Goal: Transaction & Acquisition: Purchase product/service

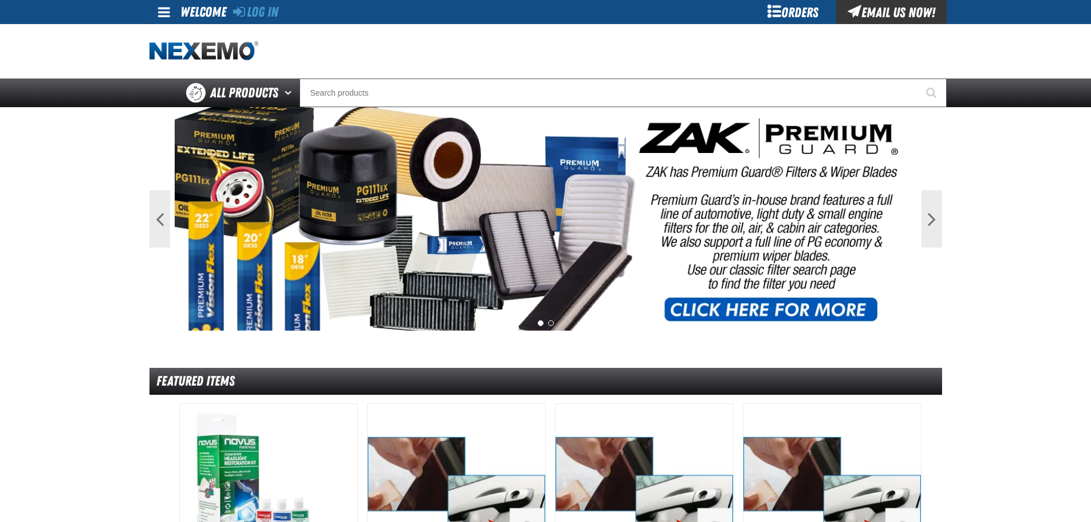
click at [249, 20] on div "Log In" at bounding box center [255, 12] width 45 height 24
click at [259, 11] on link "Log In" at bounding box center [255, 12] width 45 height 16
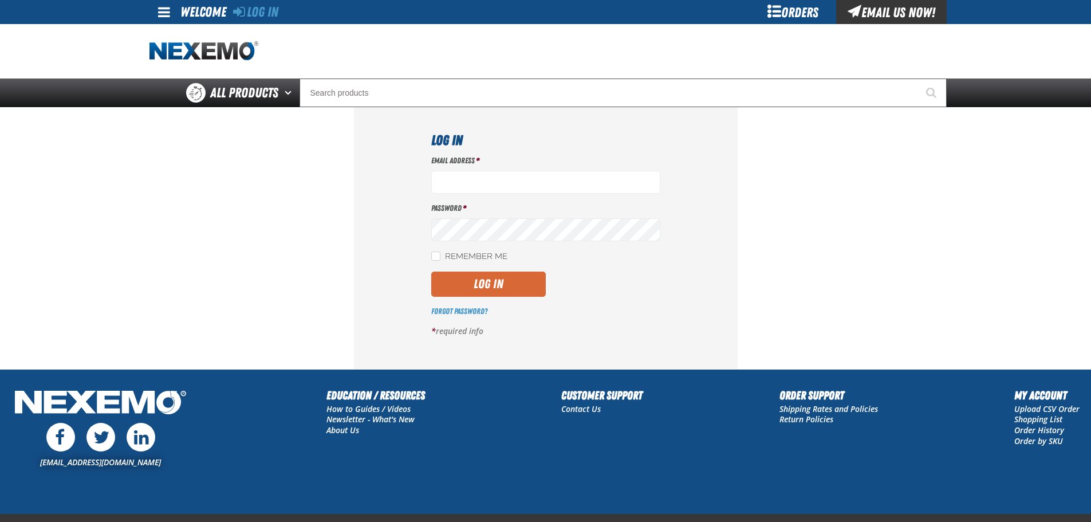
type input "btwitty@vtaig.com"
click at [535, 283] on button "Log In" at bounding box center [488, 284] width 115 height 25
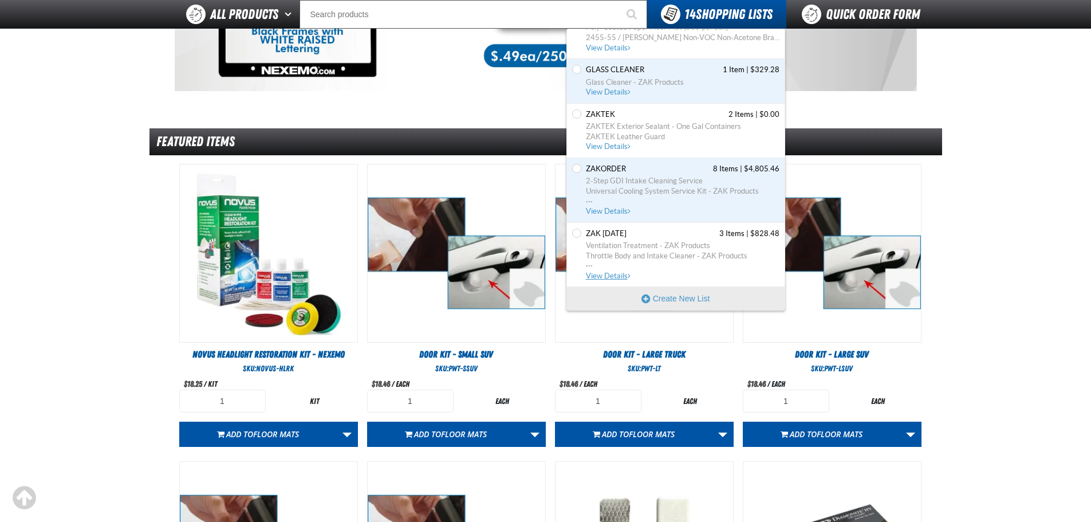
scroll to position [401, 0]
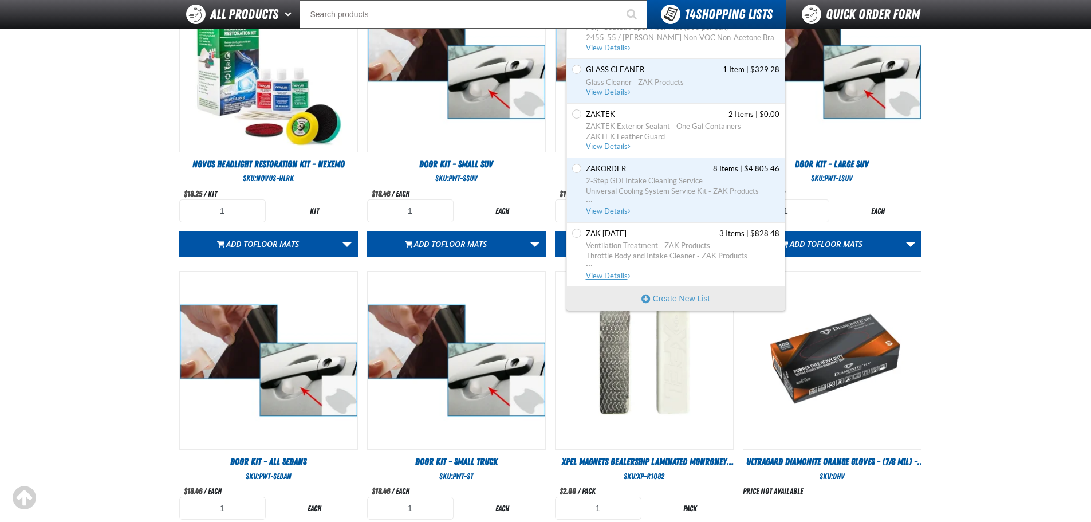
click at [646, 254] on span "Throttle Body and Intake Cleaner - ZAK Products" at bounding box center [683, 256] width 194 height 10
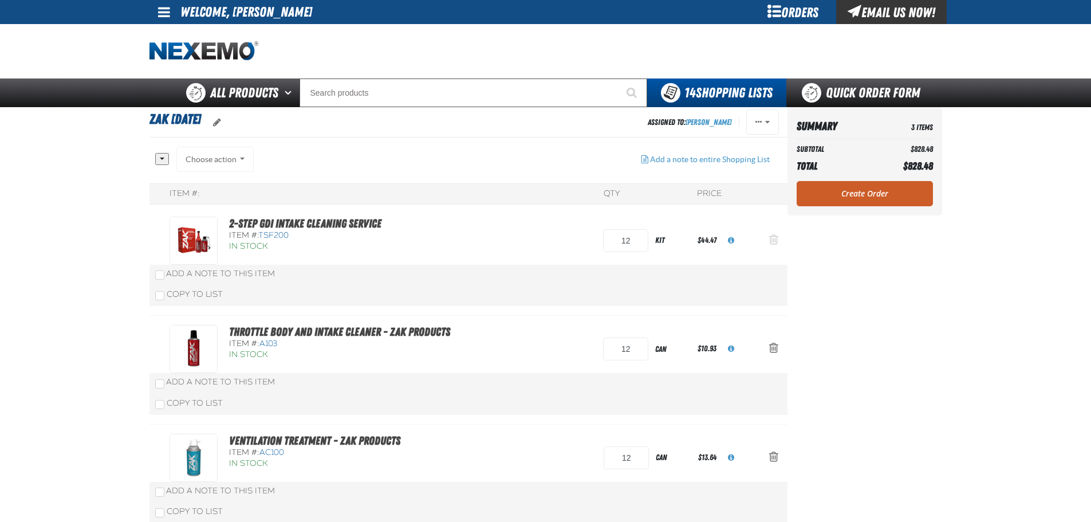
click at [776, 245] on span "Action Remove 2-Step GDI Intake Cleaning Service from Zak 5.21.2025" at bounding box center [773, 239] width 9 height 11
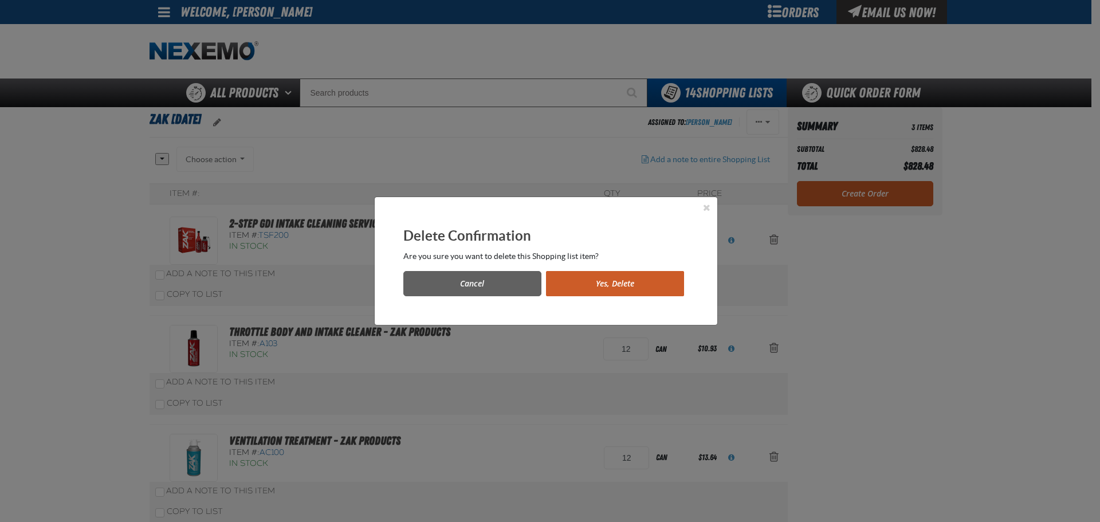
click at [612, 286] on button "Yes, Delete" at bounding box center [615, 283] width 138 height 25
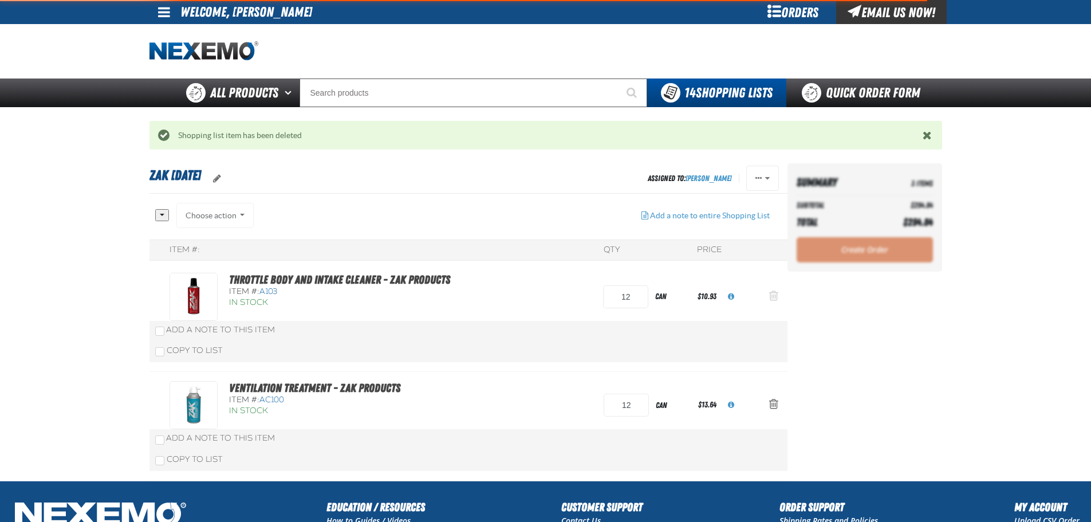
click at [776, 300] on span "Action Remove Throttle Body and Intake Cleaner - ZAK Products from Zak 5.21.2025" at bounding box center [773, 295] width 9 height 11
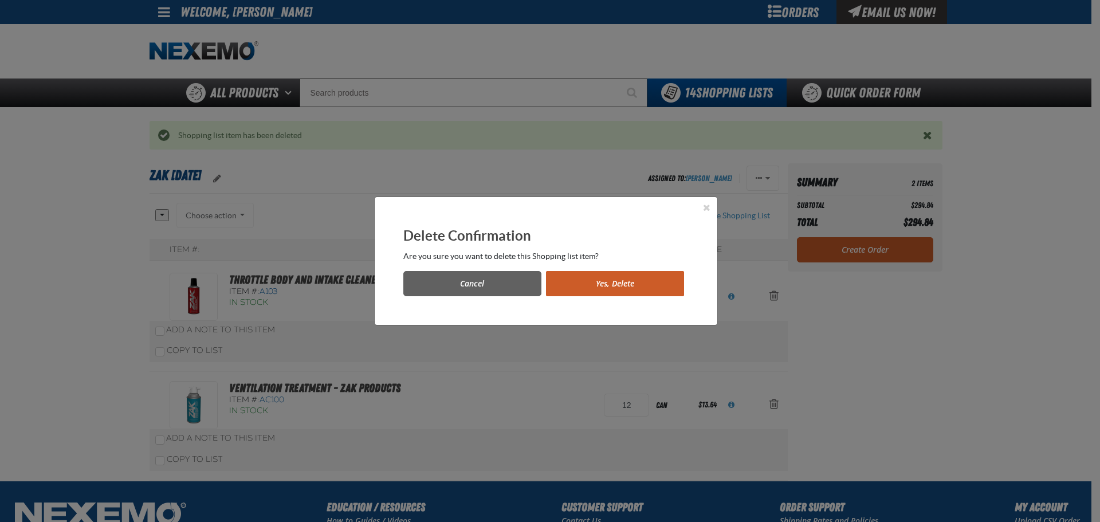
click at [634, 291] on button "Yes, Delete" at bounding box center [615, 283] width 138 height 25
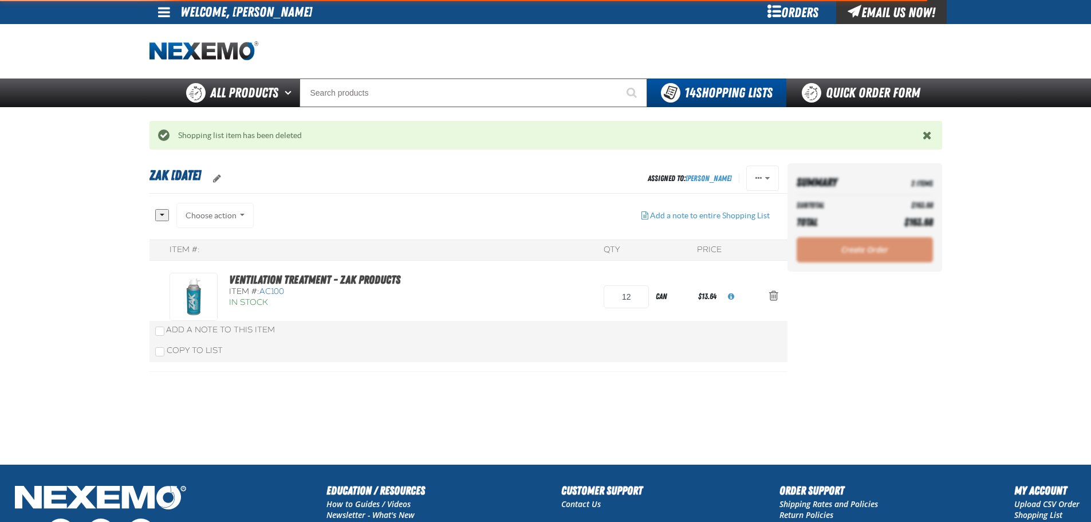
click at [773, 296] on span "Action Remove Ventilation Treatment - ZAK Products from Zak 5.21.2025" at bounding box center [773, 295] width 9 height 11
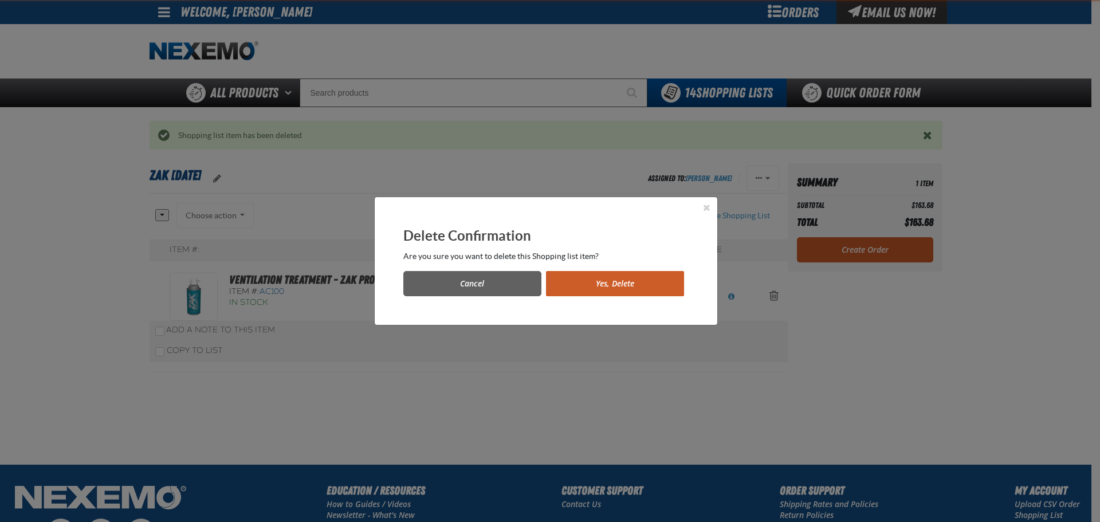
click at [636, 286] on button "Yes, Delete" at bounding box center [615, 283] width 138 height 25
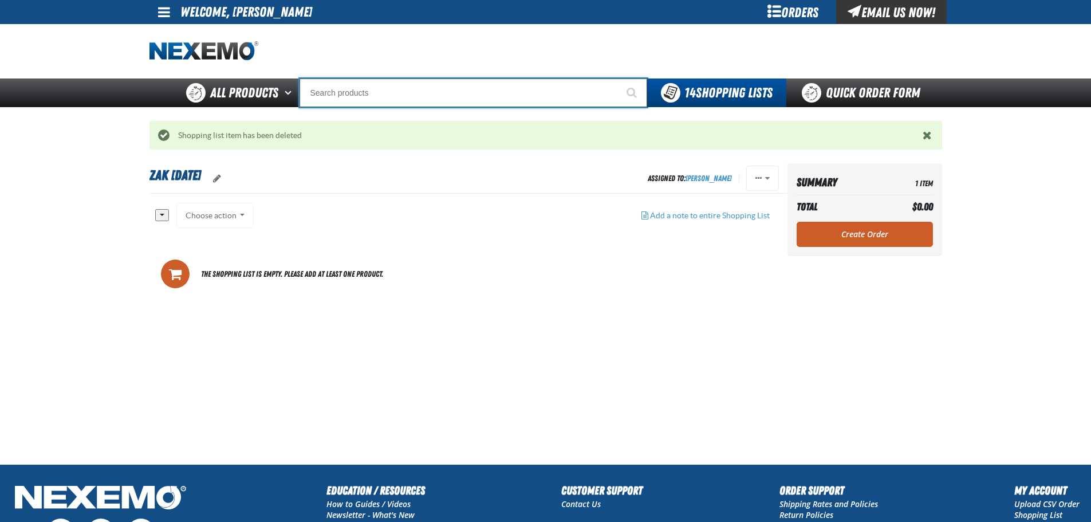
drag, startPoint x: 398, startPoint y: 81, endPoint x: 394, endPoint y: 86, distance: 6.9
click at [396, 83] on input "Search" at bounding box center [474, 92] width 348 height 29
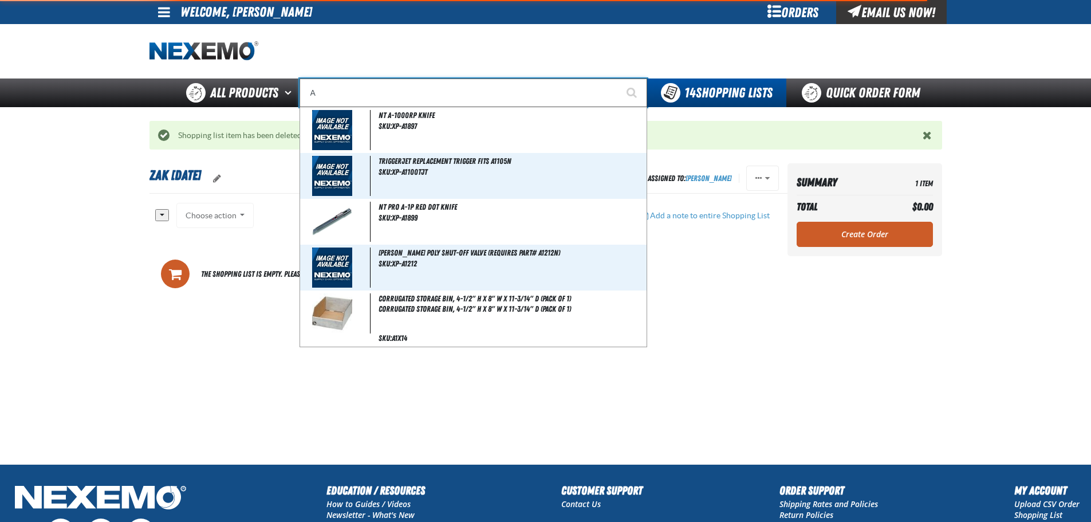
type input "AC"
type input "AC Power Booster - ZAK Products"
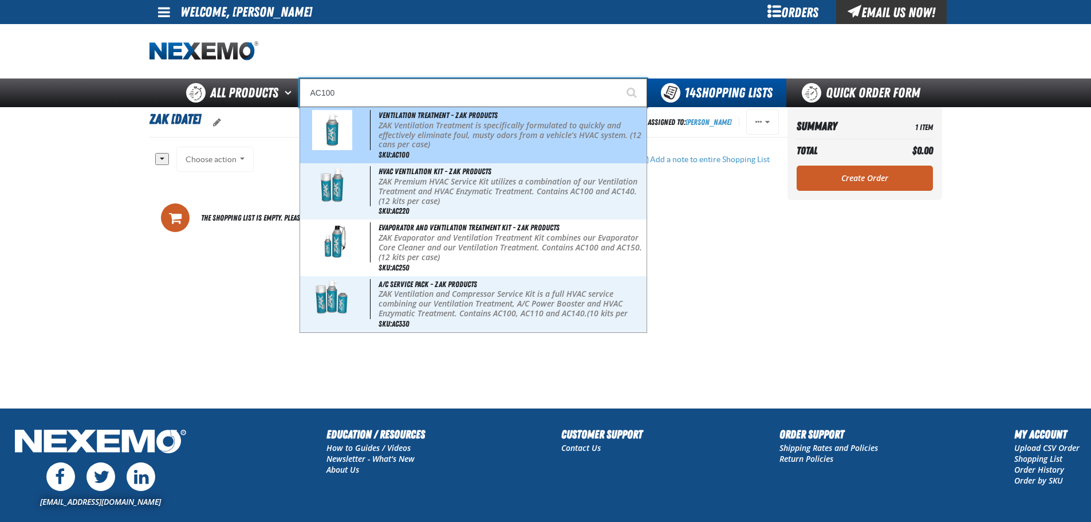
click at [550, 120] on div "Ventilation Treatment - ZAK Products ZAK Ventilation Treatment is specifically …" at bounding box center [473, 135] width 347 height 56
type input "Ventilation Treatment - ZAK Products"
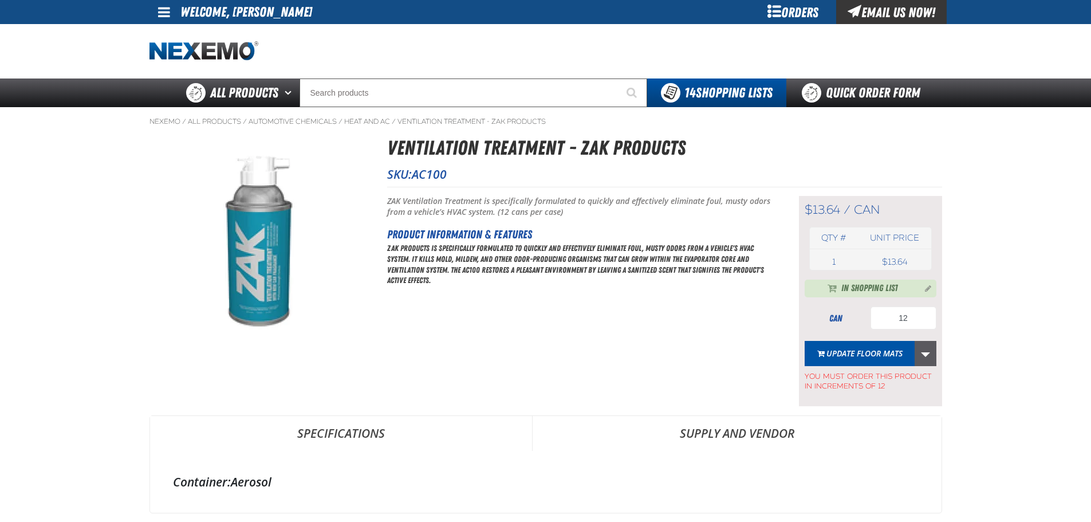
click at [932, 351] on link "More Actions" at bounding box center [926, 353] width 22 height 25
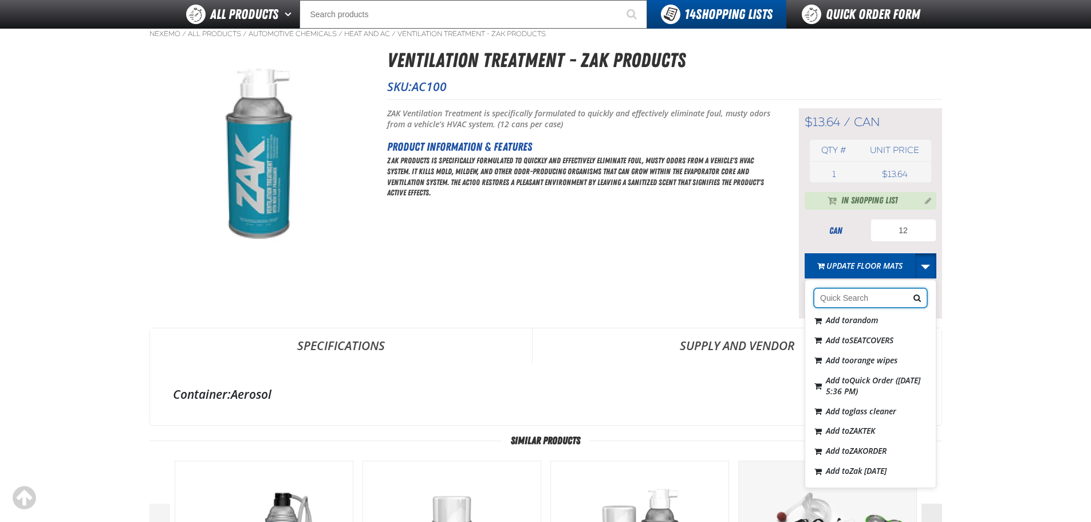
scroll to position [115, 0]
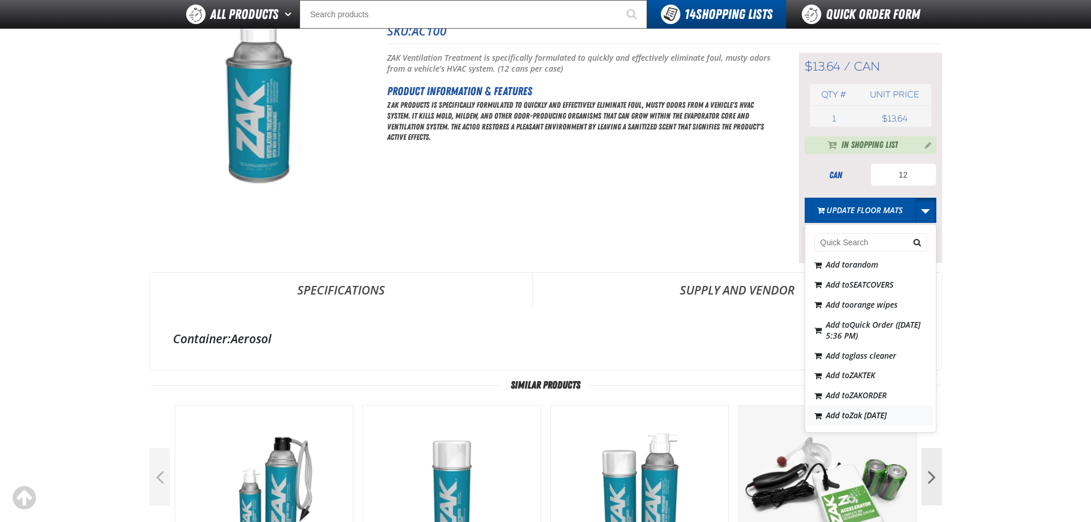
click at [887, 415] on span "Zak [DATE]" at bounding box center [867, 415] width 37 height 11
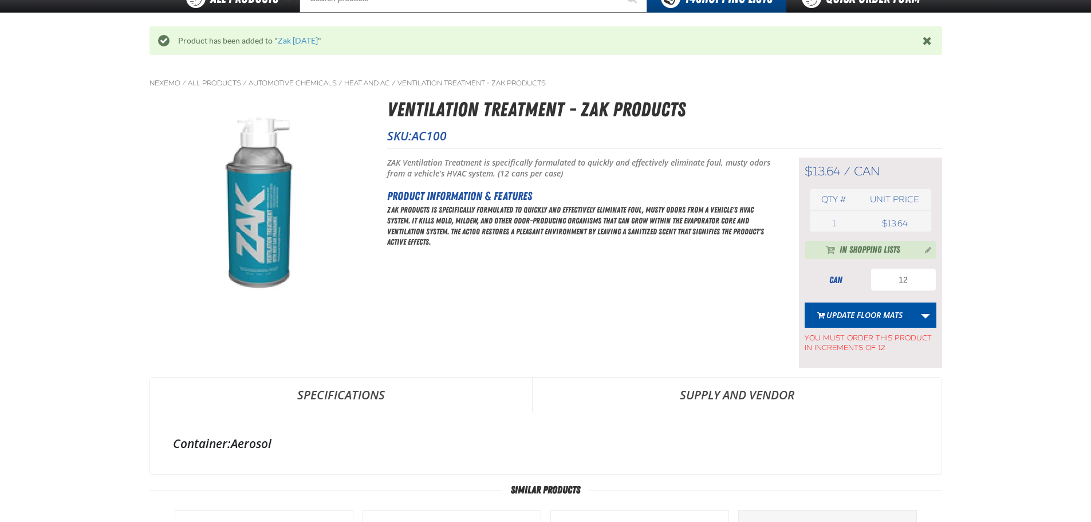
scroll to position [0, 0]
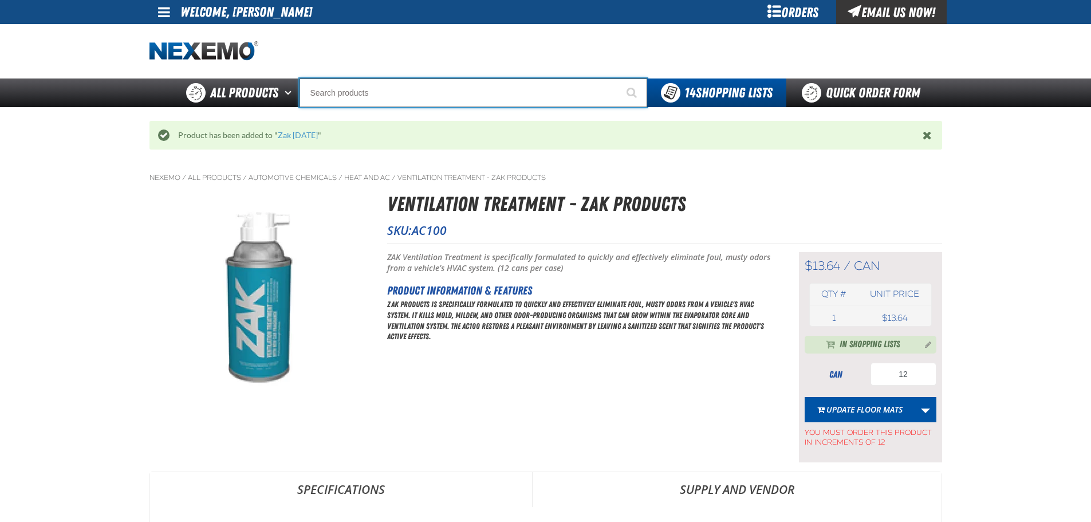
click at [363, 91] on input "Search" at bounding box center [474, 92] width 348 height 29
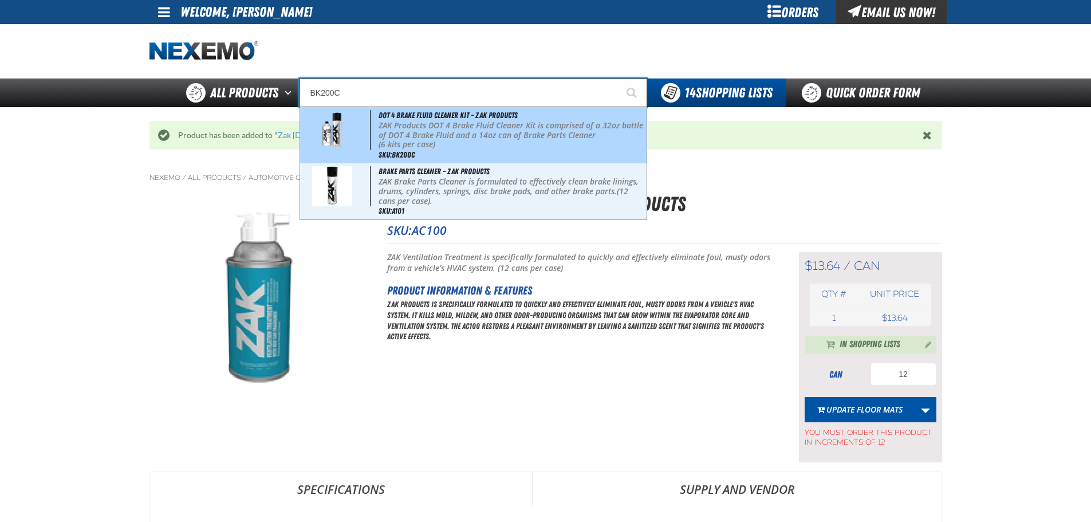
click at [418, 131] on p "ZAK Products DOT 4 Brake Fluid Cleaner Kit is comprised of a 32oz bottle of DOT…" at bounding box center [512, 130] width 266 height 19
type input "DOT 4 Brake Fluid Cleaner Kit - ZAK Products"
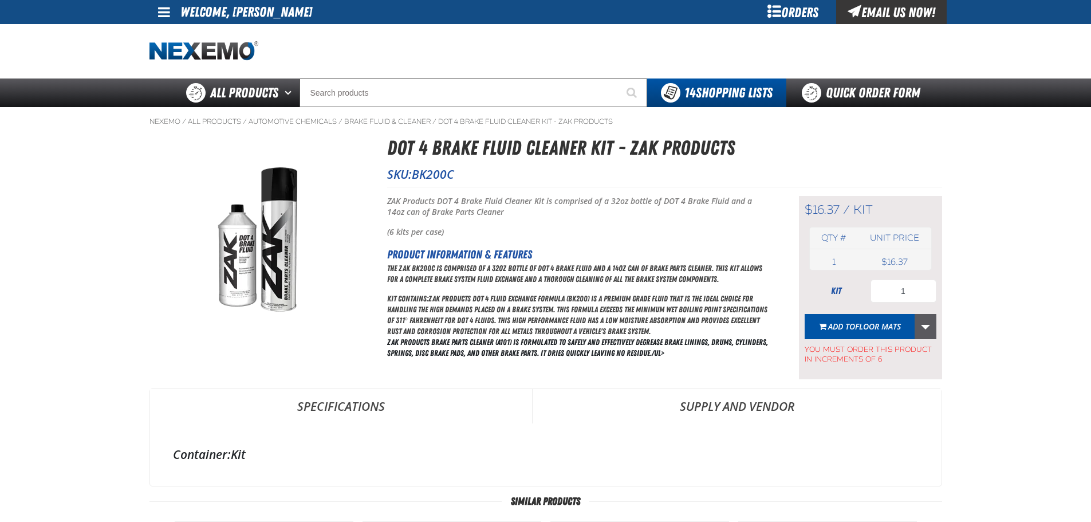
click at [927, 331] on link "More Actions" at bounding box center [926, 326] width 22 height 25
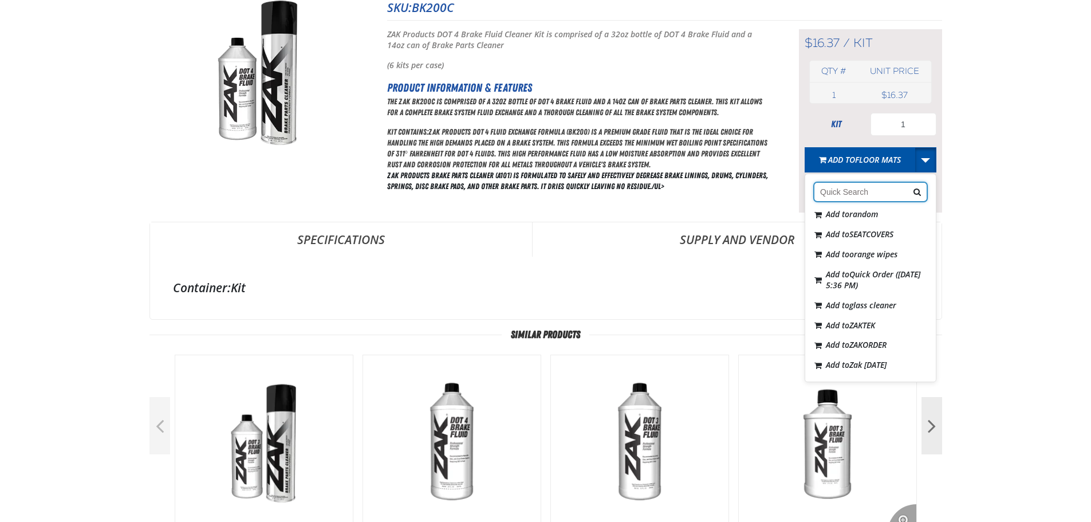
scroll to position [172, 0]
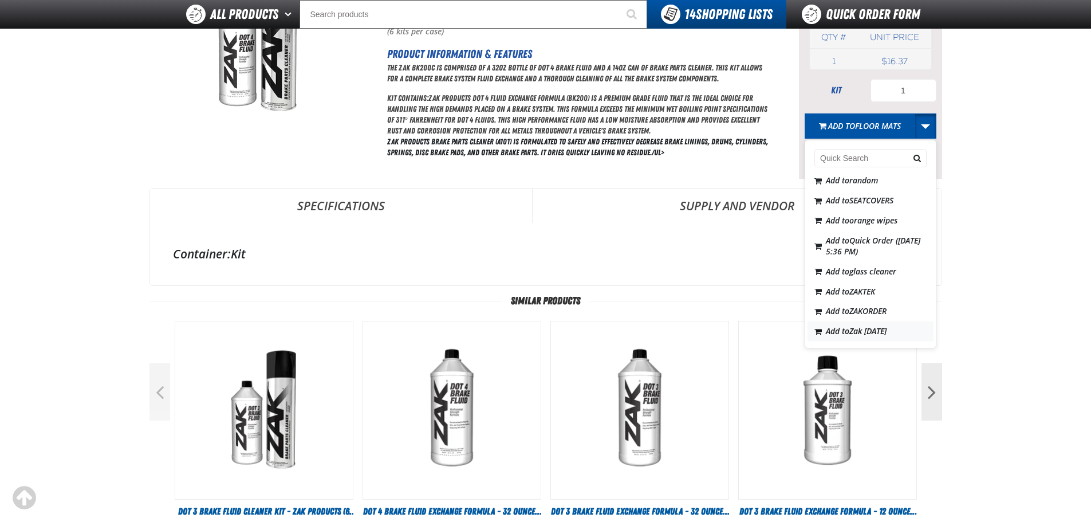
click at [866, 339] on button "Add to Zak 5.21.2025" at bounding box center [871, 331] width 126 height 20
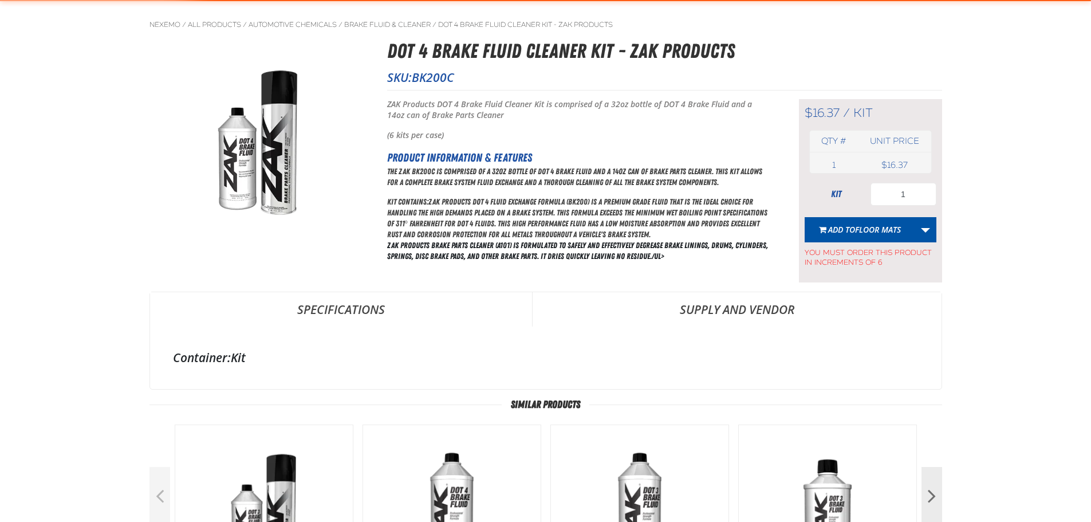
scroll to position [56, 0]
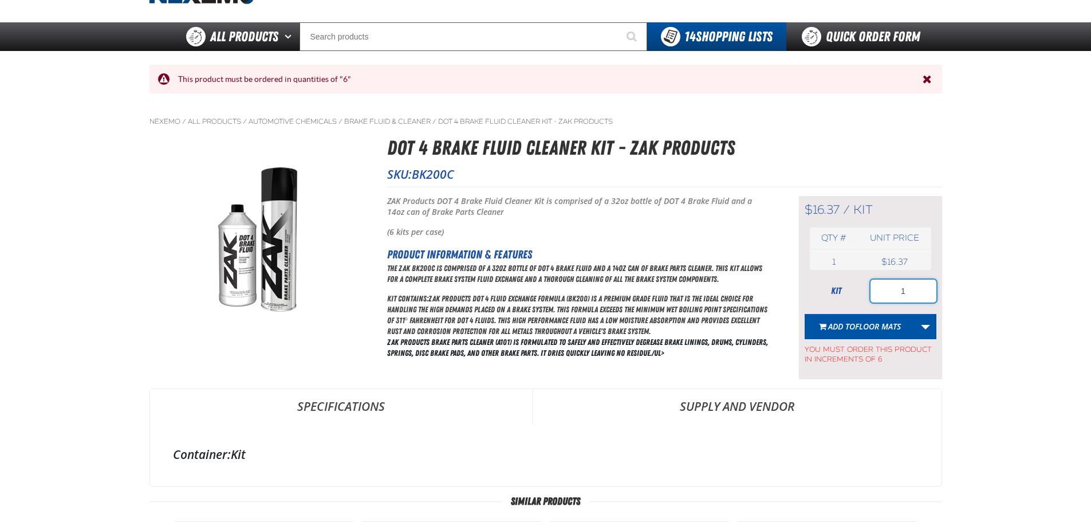
drag, startPoint x: 916, startPoint y: 284, endPoint x: 797, endPoint y: 287, distance: 119.8
click at [809, 288] on div "kit 1" at bounding box center [871, 291] width 132 height 23
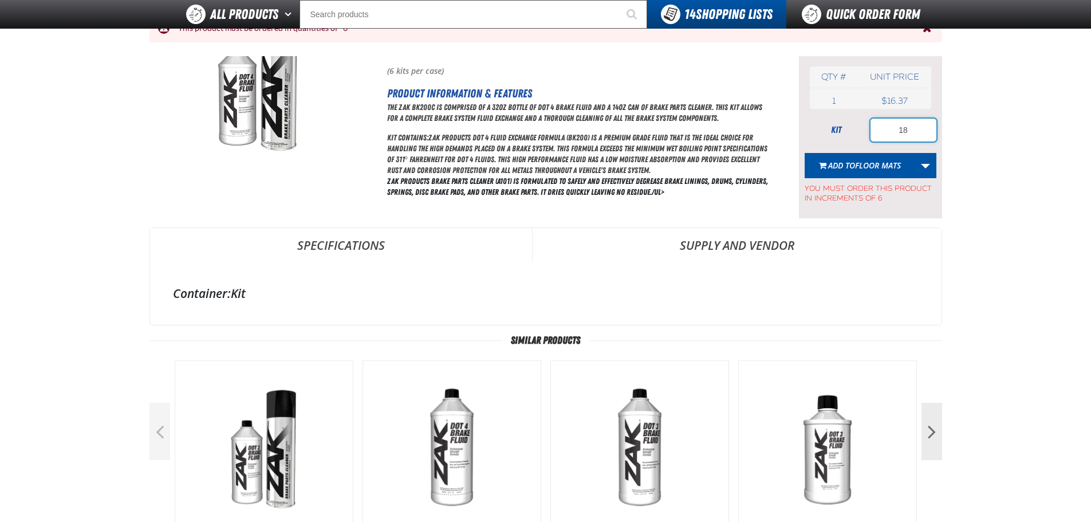
scroll to position [228, 0]
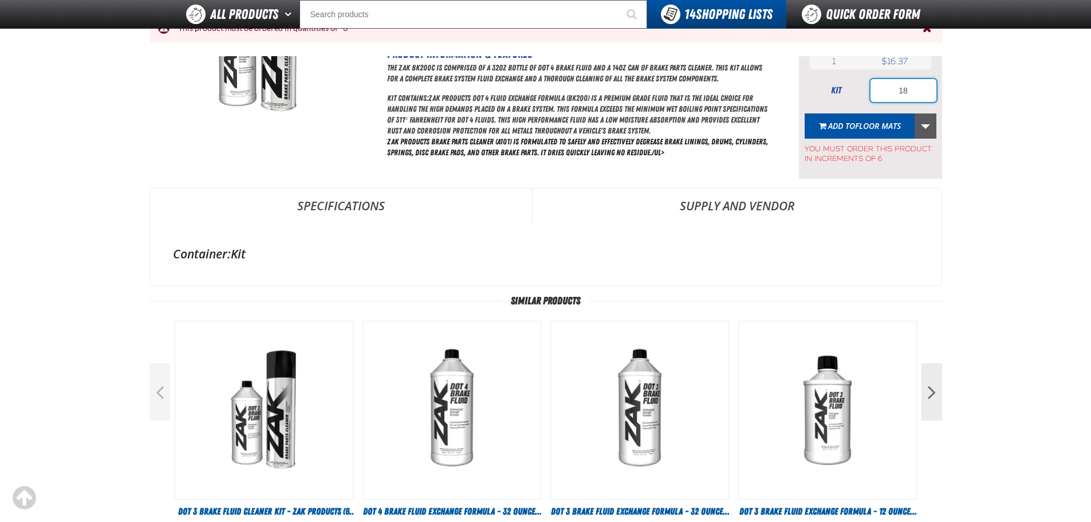
type input "18"
click at [923, 127] on link "More Actions" at bounding box center [926, 125] width 22 height 25
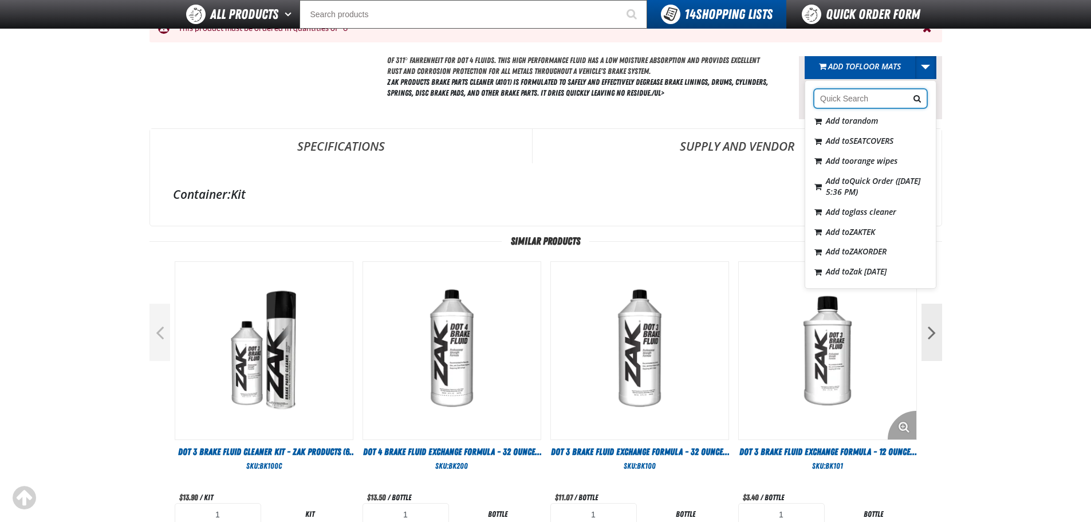
scroll to position [343, 0]
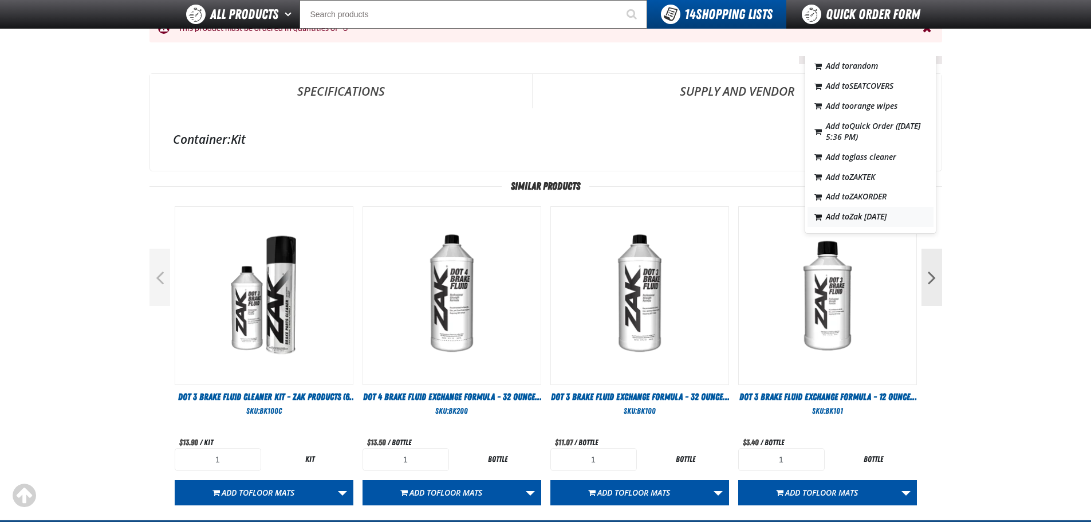
click at [867, 214] on span "Zak [DATE]" at bounding box center [867, 216] width 37 height 11
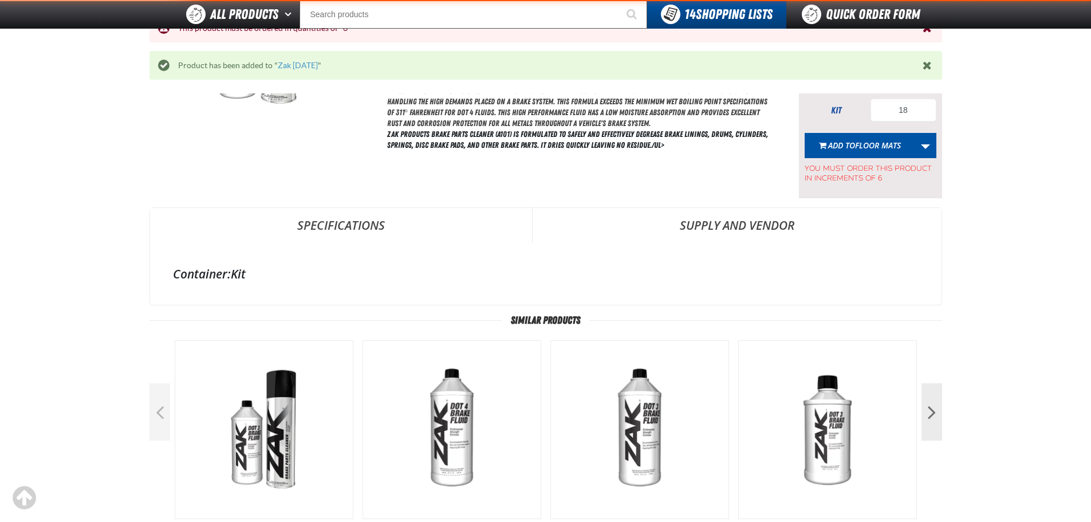
scroll to position [113, 0]
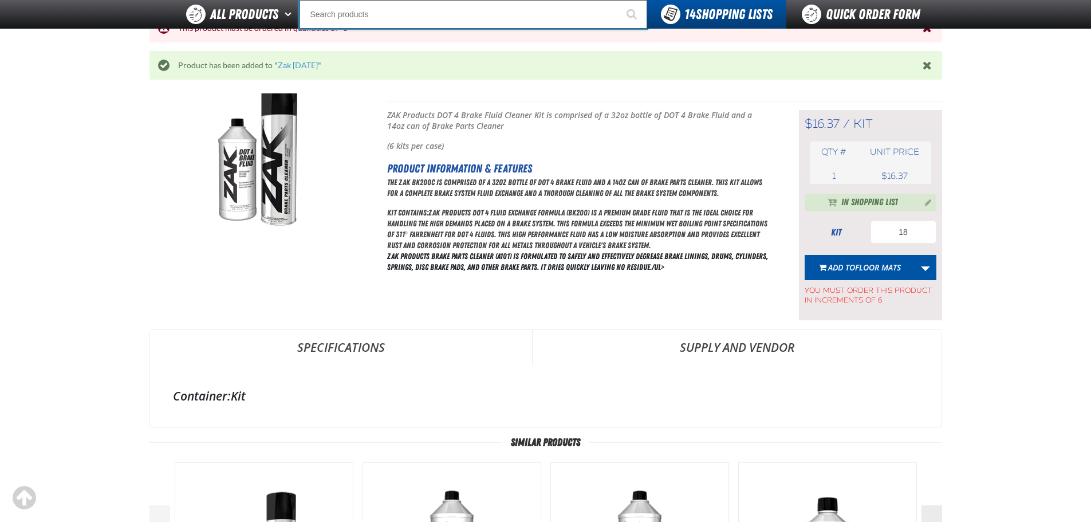
click at [486, 14] on input "Search" at bounding box center [474, 14] width 348 height 29
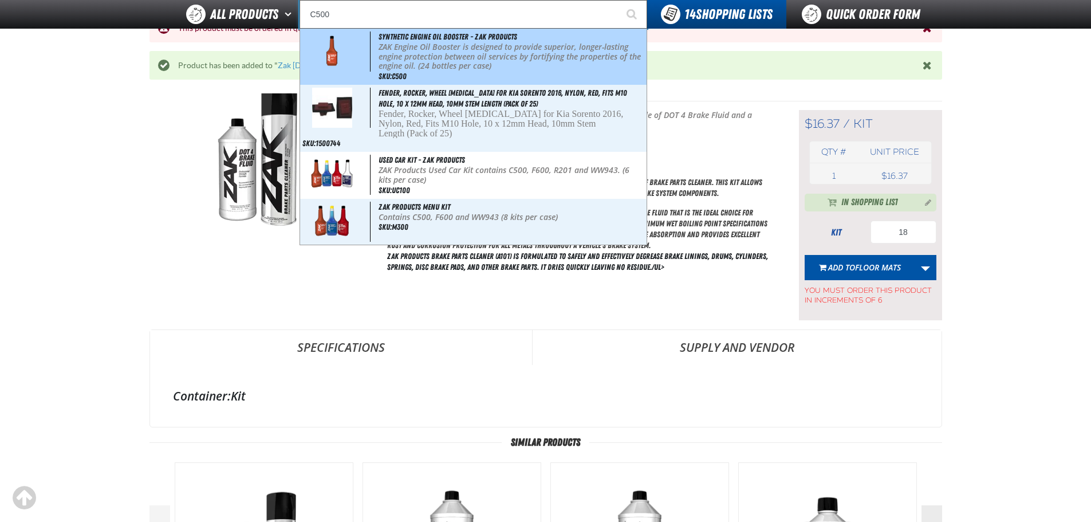
click at [513, 54] on p "ZAK Engine Oil Booster is designed to provide superior, longer-lasting engine p…" at bounding box center [512, 56] width 266 height 29
type input "Synthetic Engine Oil Booster - ZAK Products"
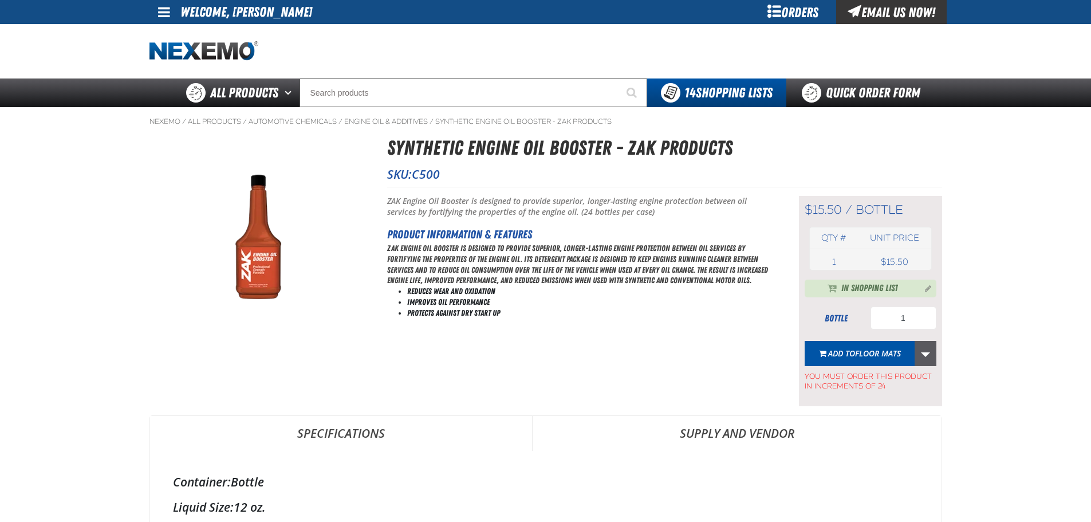
click at [924, 352] on link "More Actions" at bounding box center [926, 353] width 22 height 25
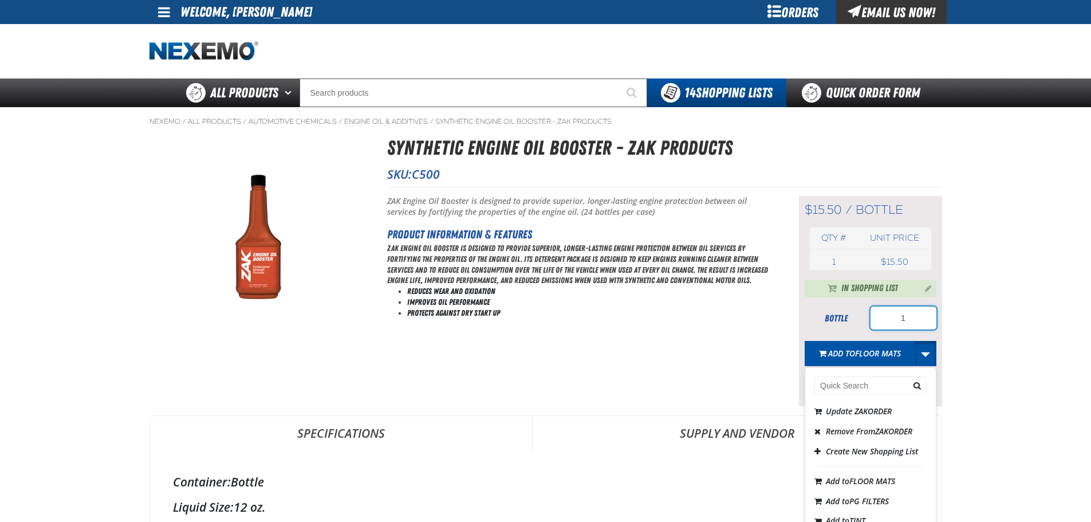
drag, startPoint x: 919, startPoint y: 321, endPoint x: 819, endPoint y: 307, distance: 100.7
click at [836, 308] on div "bottle 1" at bounding box center [871, 317] width 132 height 23
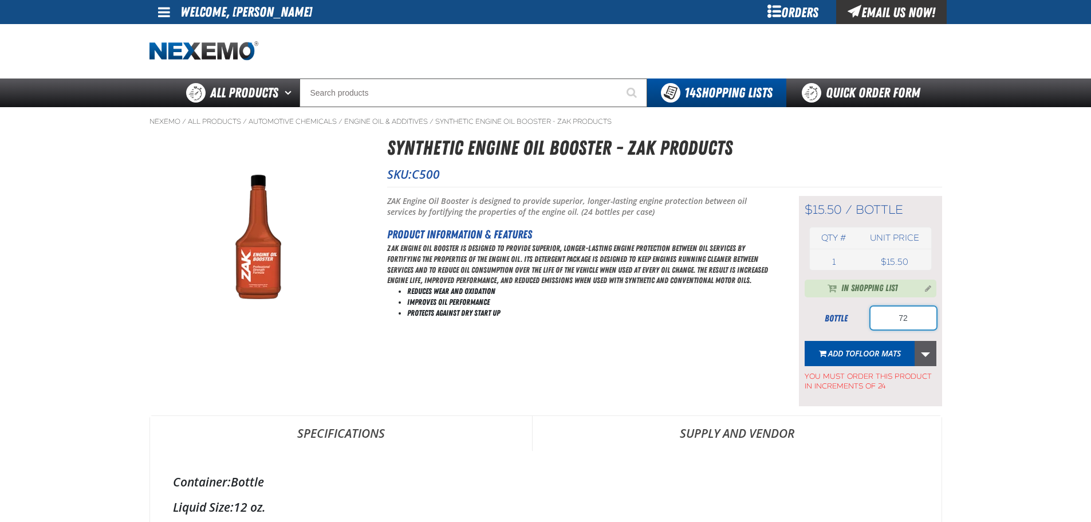
type input "72"
click at [933, 350] on link "More Actions" at bounding box center [926, 353] width 22 height 25
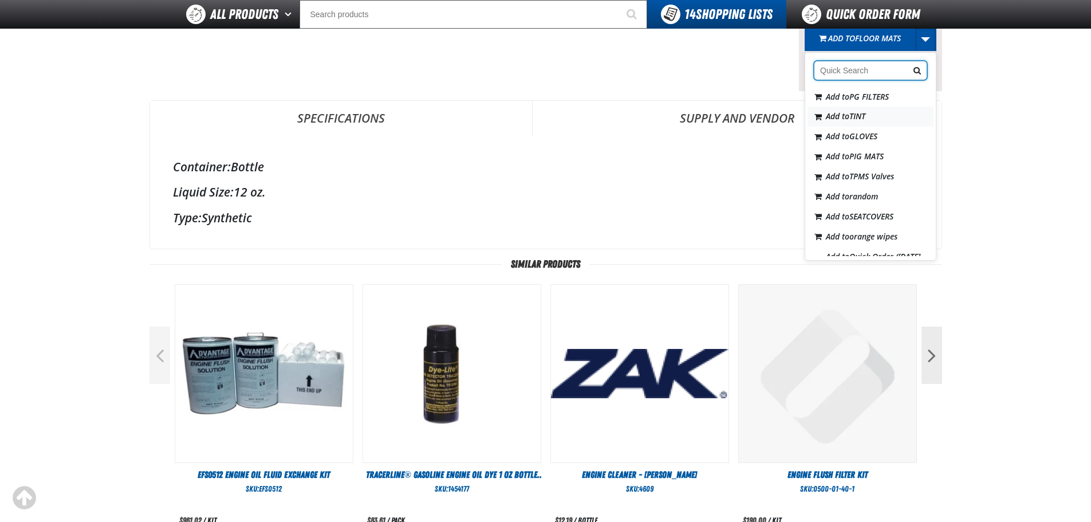
scroll to position [195, 0]
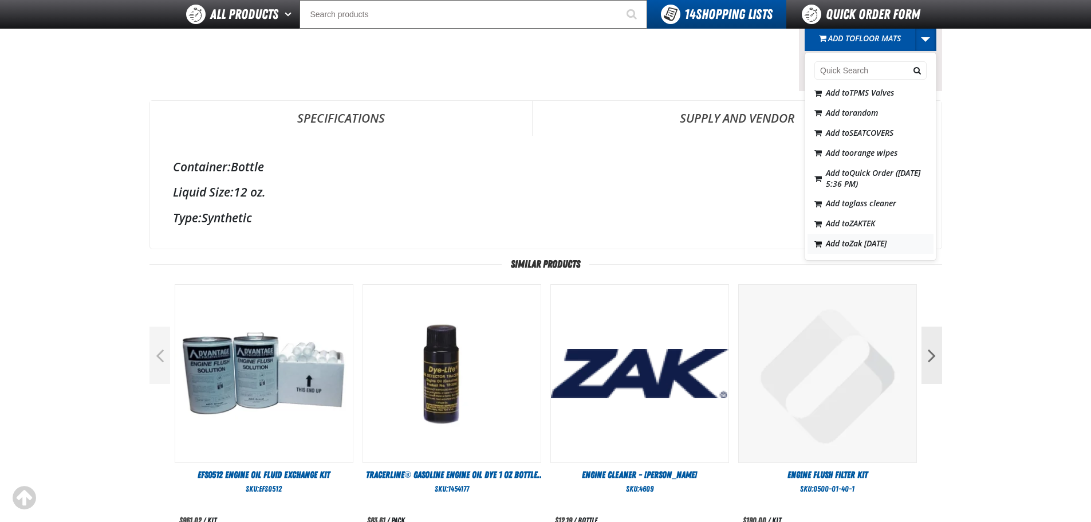
click at [849, 240] on span "Zak [DATE]" at bounding box center [867, 243] width 37 height 11
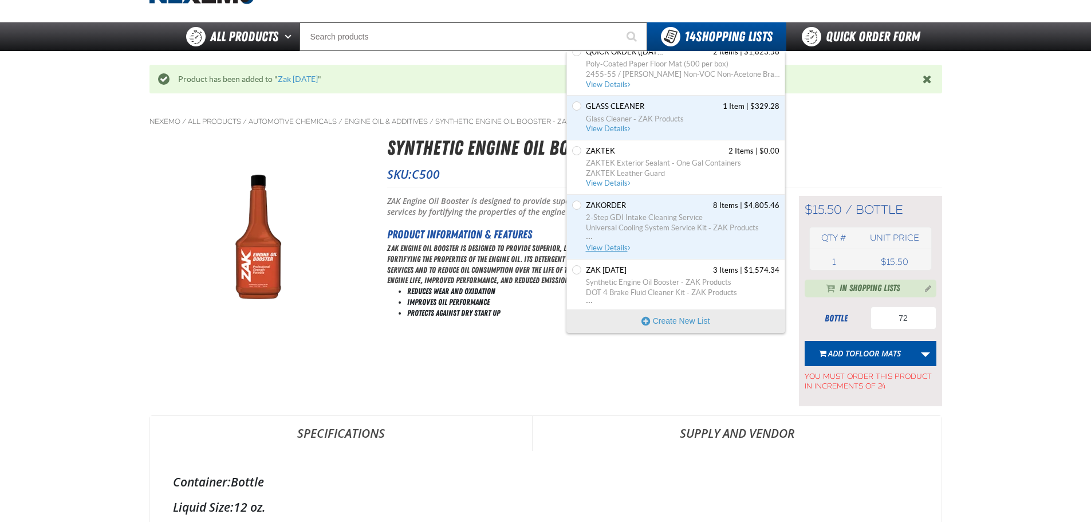
scroll to position [445, 0]
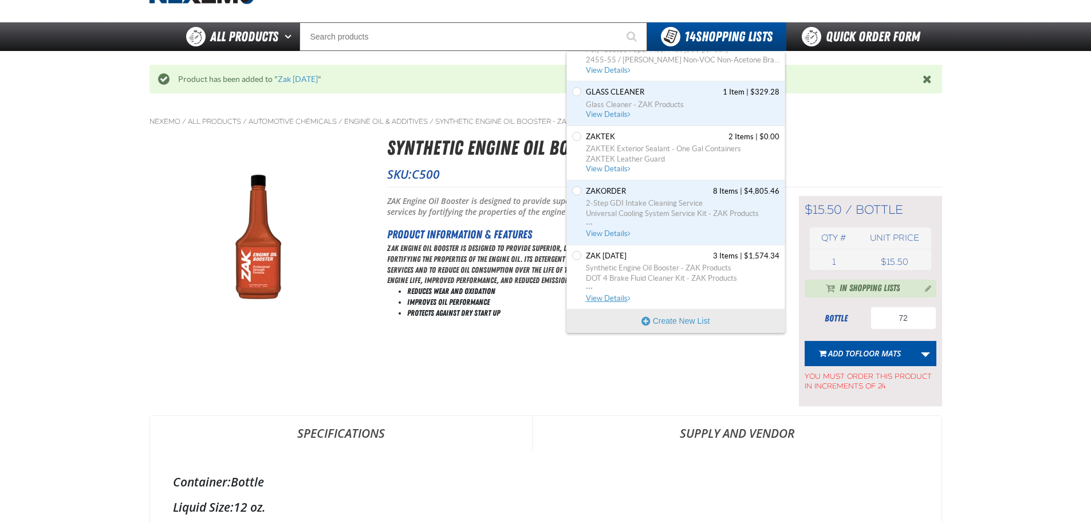
click at [656, 273] on span "DOT 4 Brake Fluid Cleaner Kit - ZAK Products" at bounding box center [683, 278] width 194 height 10
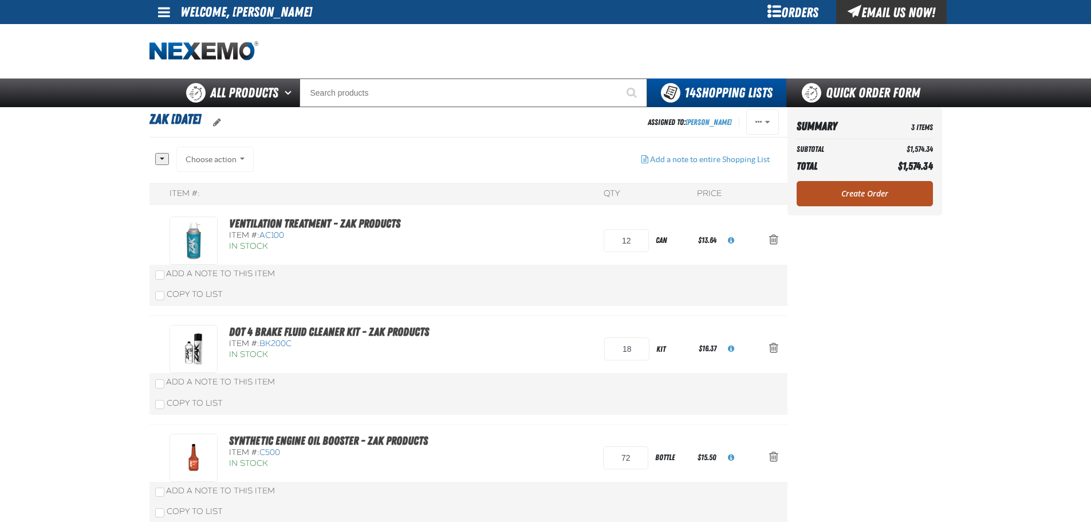
click at [877, 198] on link "Create Order" at bounding box center [865, 193] width 136 height 25
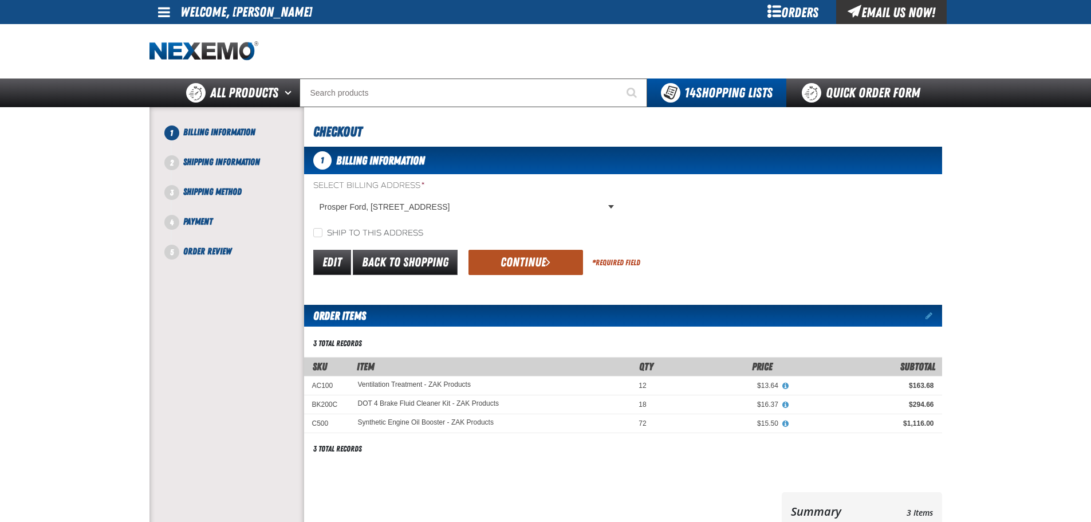
click at [546, 263] on span "submit" at bounding box center [548, 261] width 5 height 13
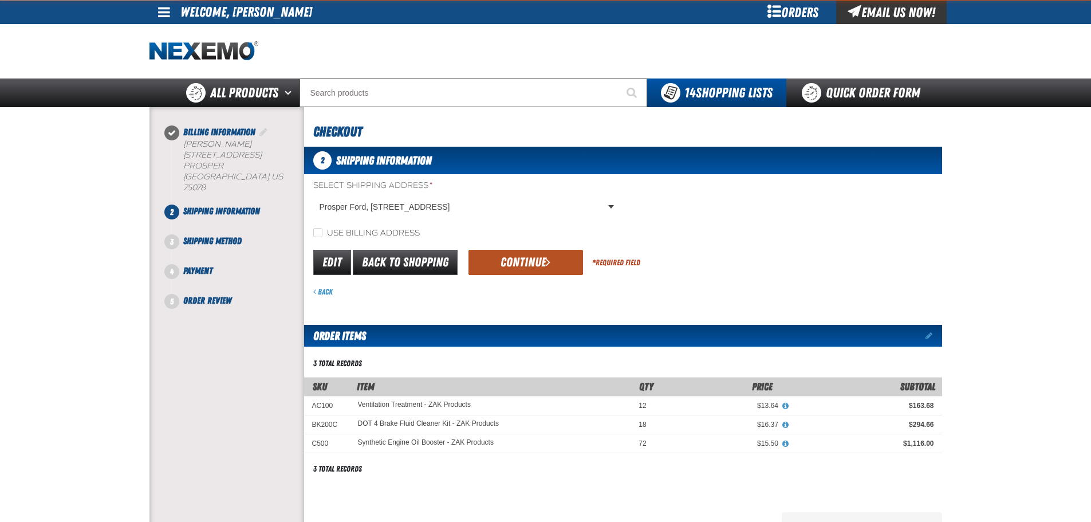
click at [542, 263] on button "Continue" at bounding box center [526, 262] width 115 height 25
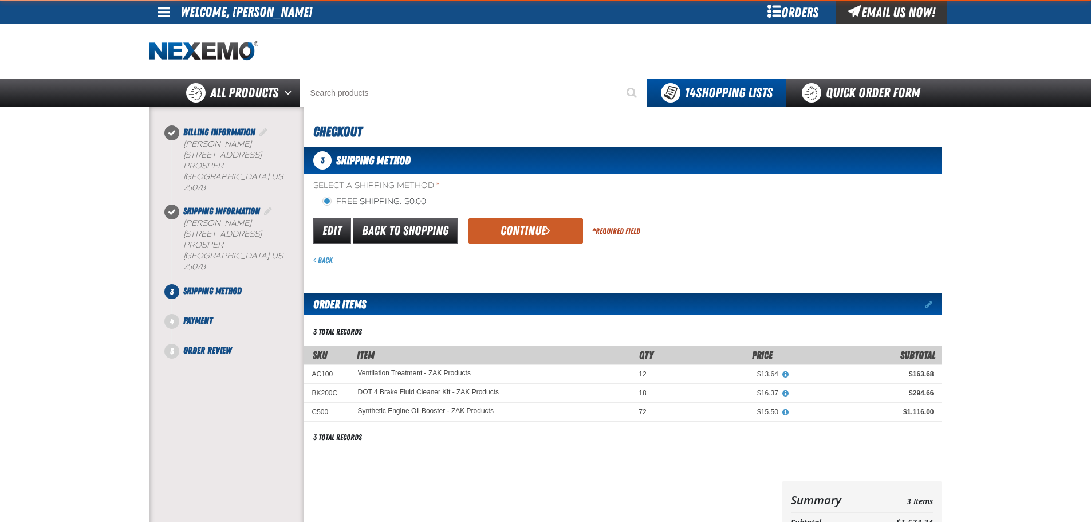
click at [542, 263] on div "Back" at bounding box center [627, 260] width 629 height 11
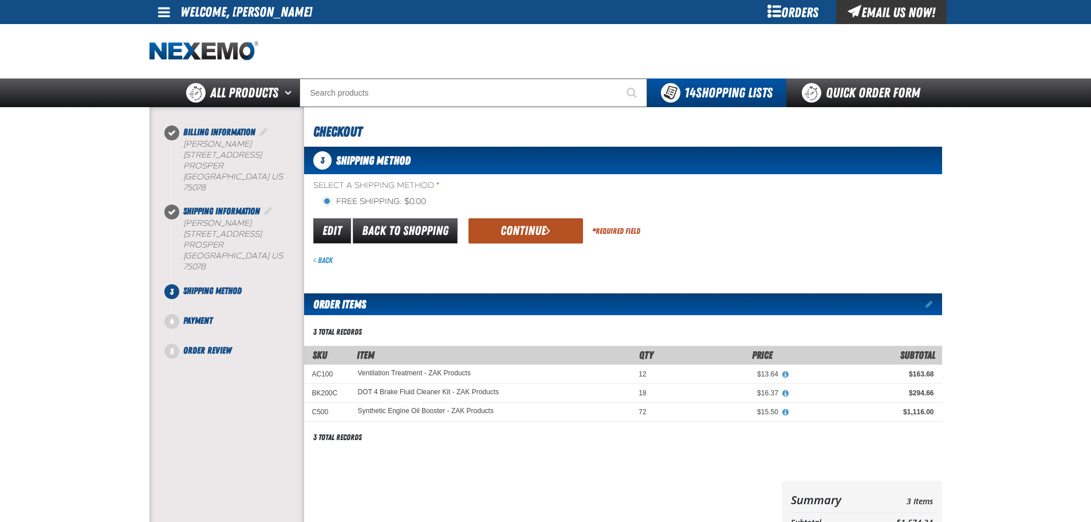
click at [536, 238] on button "Continue" at bounding box center [526, 230] width 115 height 25
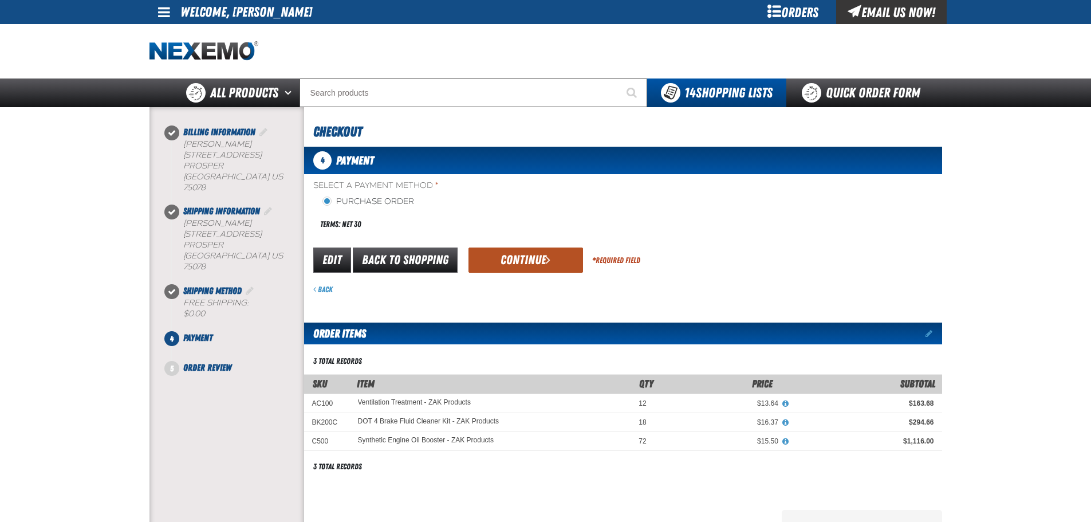
click at [525, 269] on button "Continue" at bounding box center [526, 259] width 115 height 25
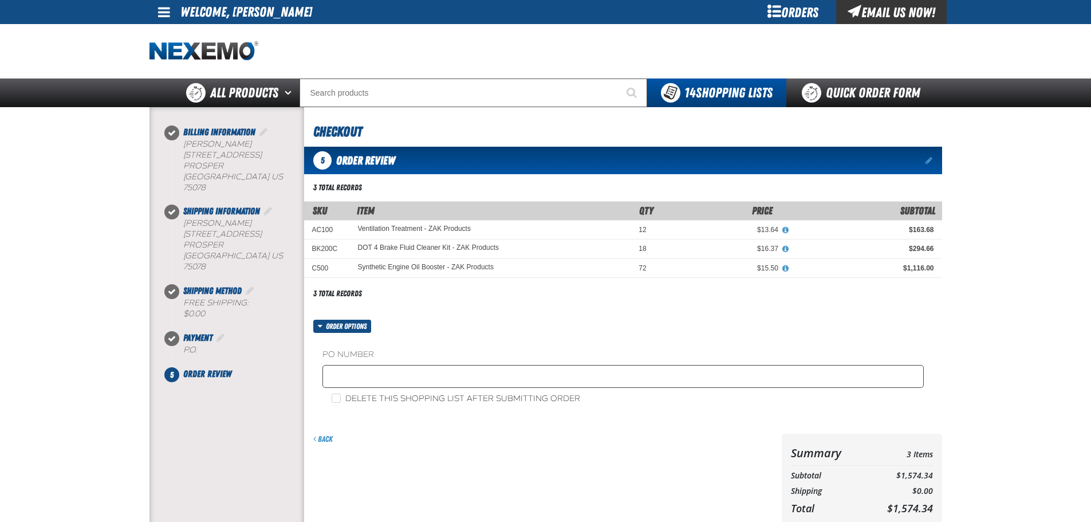
click at [478, 389] on fieldset "PO Number" at bounding box center [622, 371] width 601 height 44
click at [478, 381] on input "text" at bounding box center [622, 376] width 601 height 23
type input "Z0925"
click at [1027, 365] on main at bounding box center [545, 334] width 1091 height 454
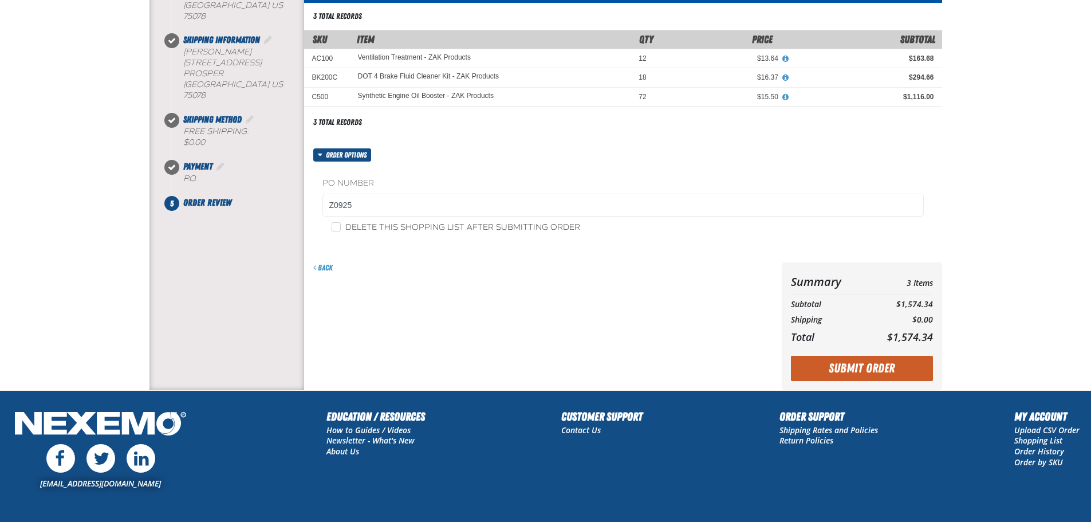
scroll to position [172, 0]
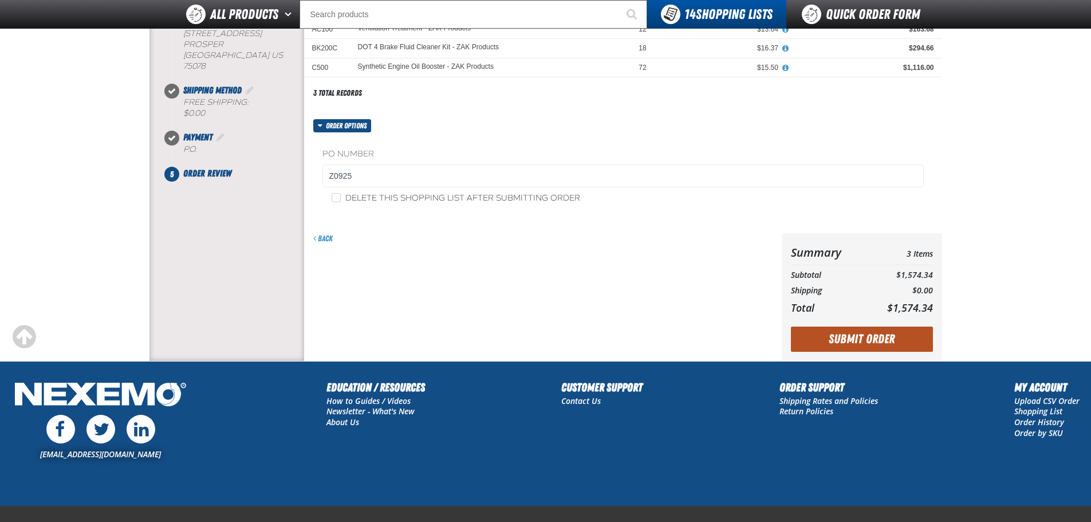
click at [856, 337] on button "Submit Order" at bounding box center [862, 339] width 142 height 25
